Goal: Task Accomplishment & Management: Use online tool/utility

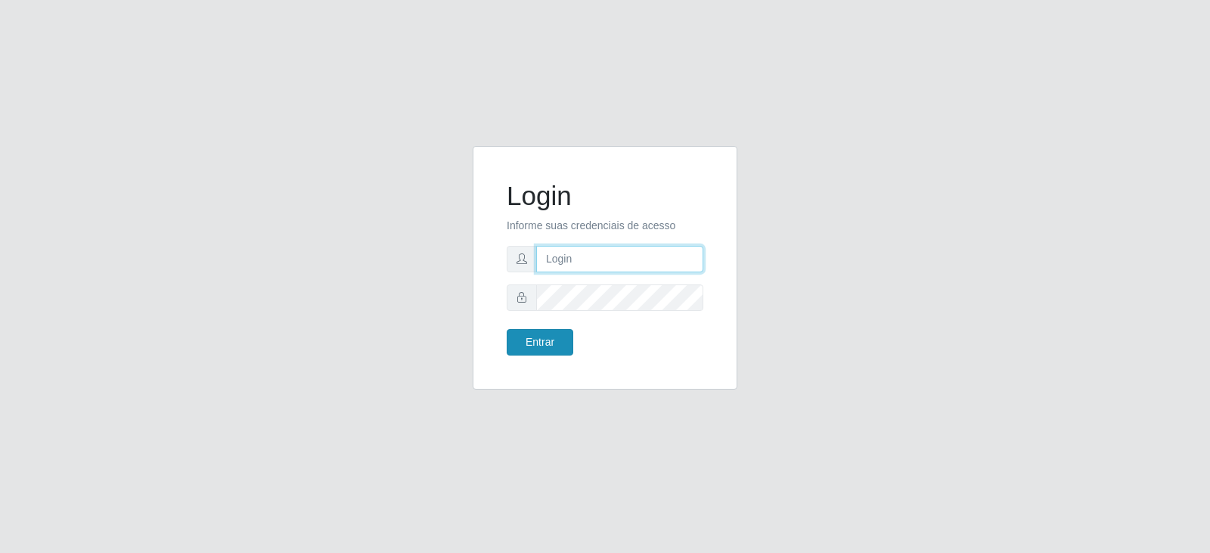
type input "[EMAIL_ADDRESS][DOMAIN_NAME]"
click at [541, 349] on button "Entrar" at bounding box center [540, 342] width 67 height 26
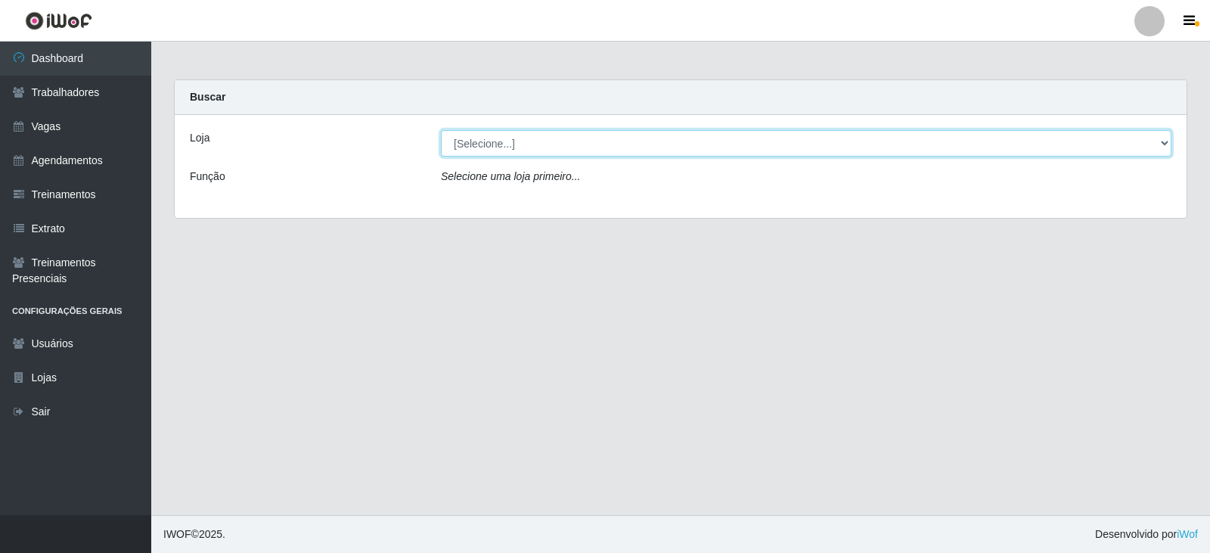
drag, startPoint x: 482, startPoint y: 137, endPoint x: 482, endPoint y: 155, distance: 18.1
click at [482, 137] on select "[Selecione...] SuperFácil Atacado - Vale do Sol" at bounding box center [806, 143] width 730 height 26
select select "502"
click at [441, 130] on select "[Selecione...] SuperFácil Atacado - Vale do Sol" at bounding box center [806, 143] width 730 height 26
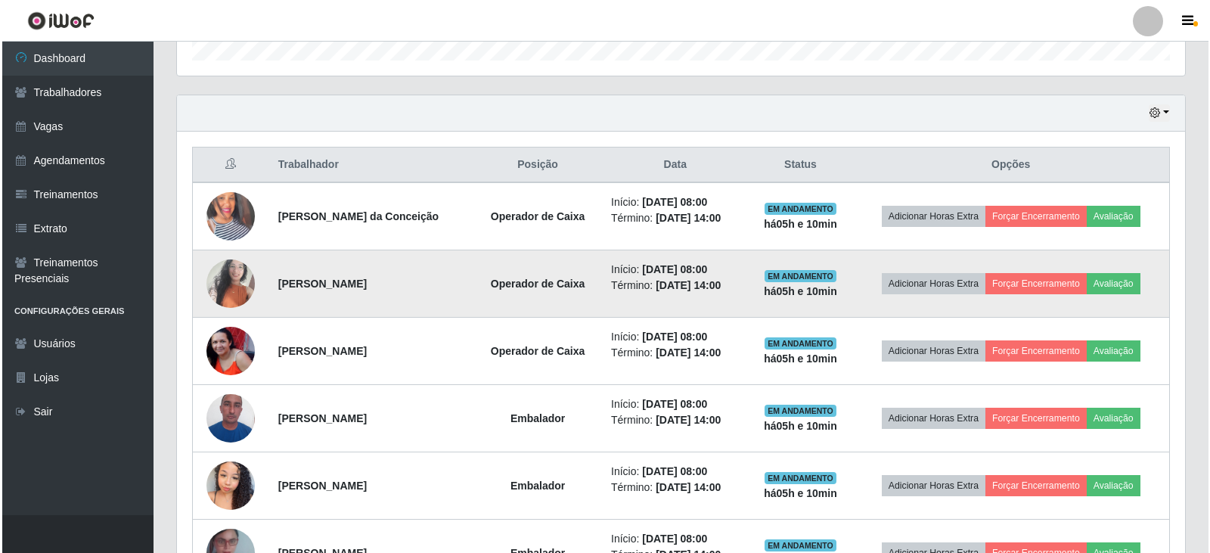
scroll to position [454, 0]
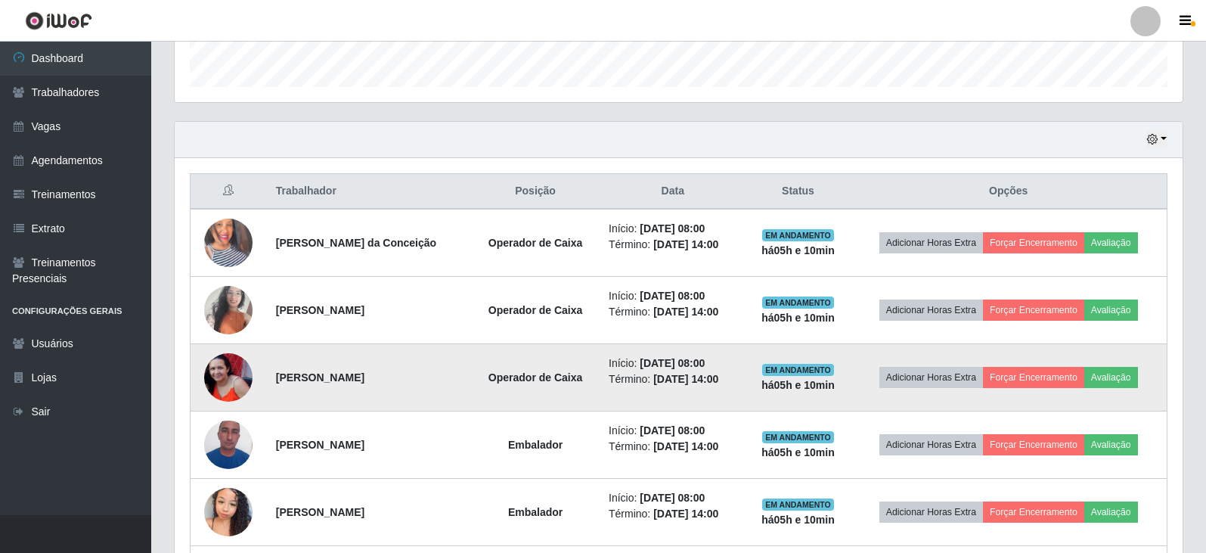
click at [234, 385] on div at bounding box center [228, 377] width 48 height 48
click at [221, 377] on img at bounding box center [228, 377] width 48 height 48
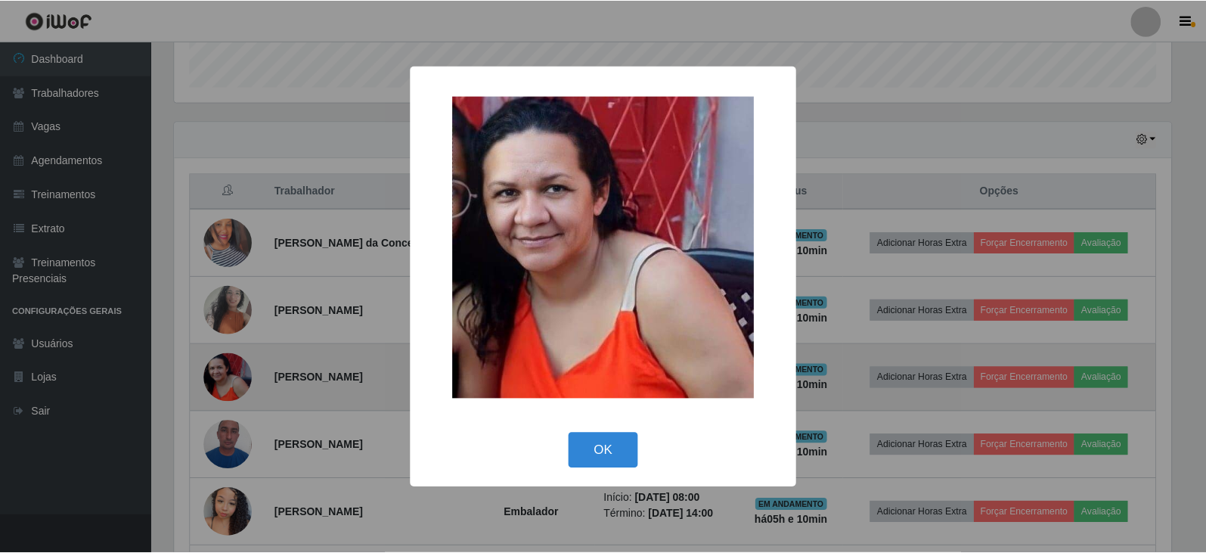
scroll to position [314, 1000]
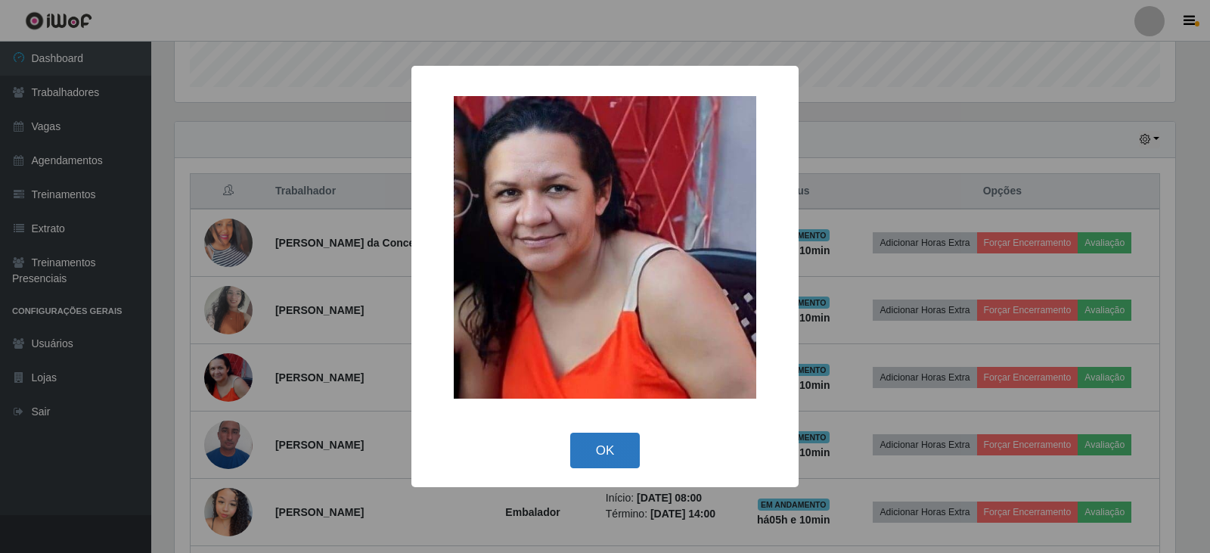
click at [607, 433] on button "OK" at bounding box center [605, 451] width 70 height 36
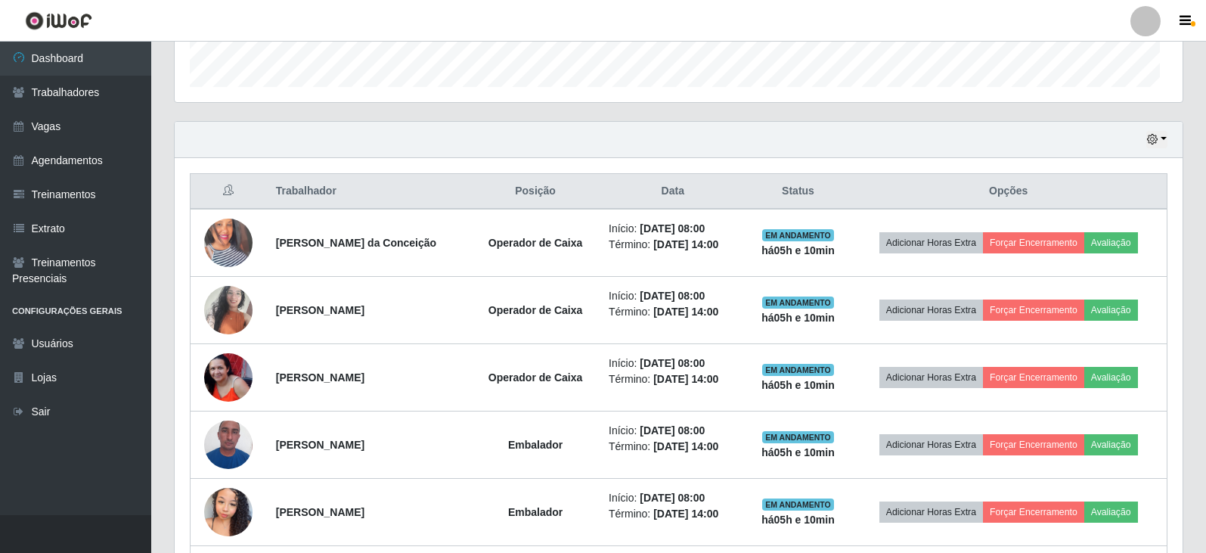
scroll to position [314, 1008]
